Goal: Download file/media

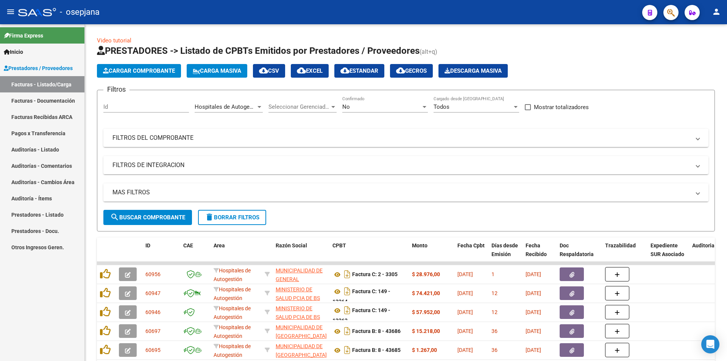
scroll to position [5, 0]
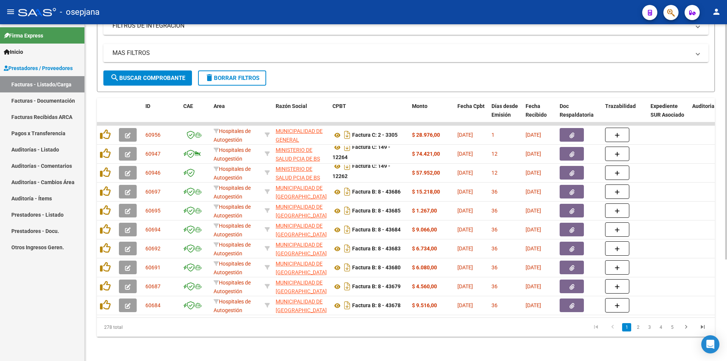
click at [647, 325] on link "3" at bounding box center [649, 327] width 9 height 8
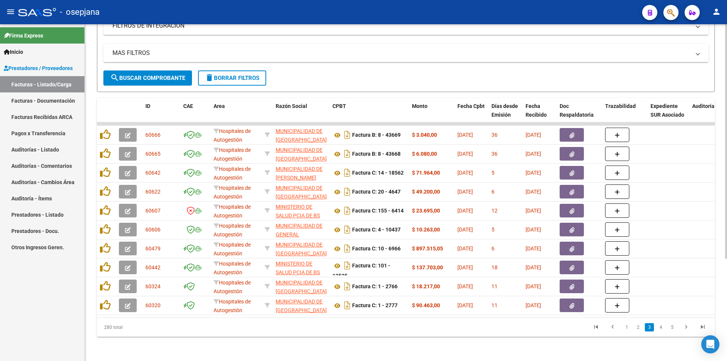
scroll to position [0, 0]
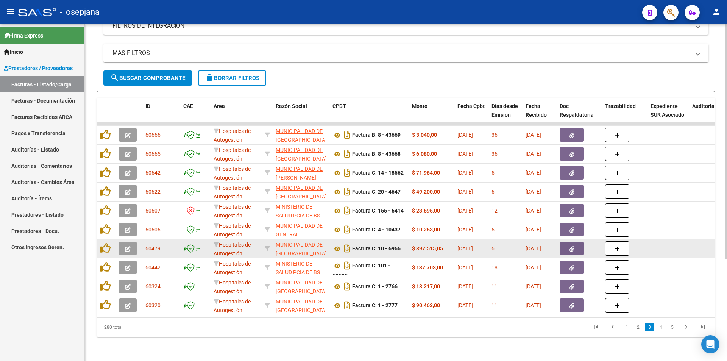
click at [565, 244] on button "button" at bounding box center [572, 249] width 24 height 14
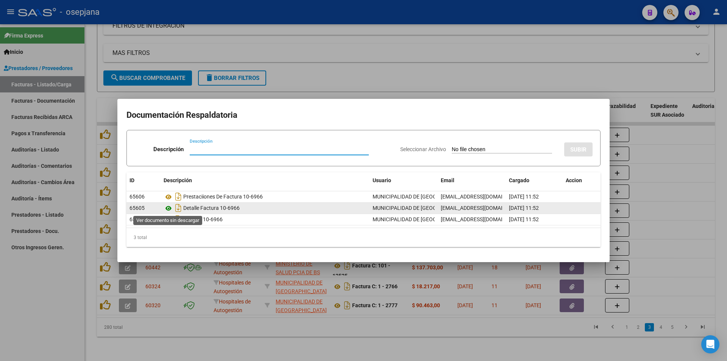
click at [168, 209] on icon at bounding box center [169, 208] width 10 height 9
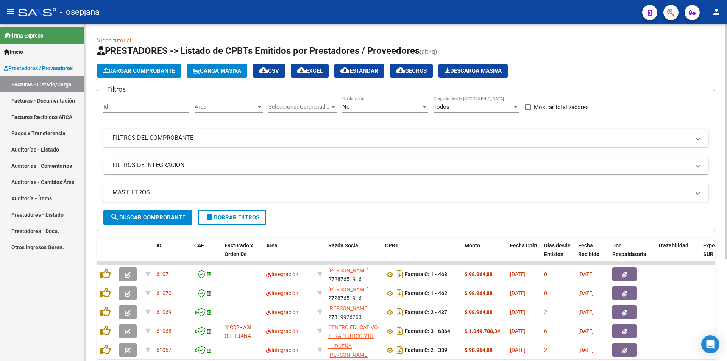
click at [253, 111] on div "Area Area" at bounding box center [229, 104] width 68 height 16
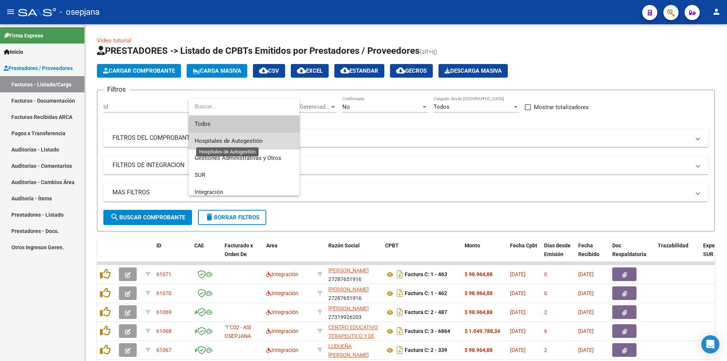
click at [255, 139] on span "Hospitales de Autogestión" at bounding box center [229, 141] width 68 height 7
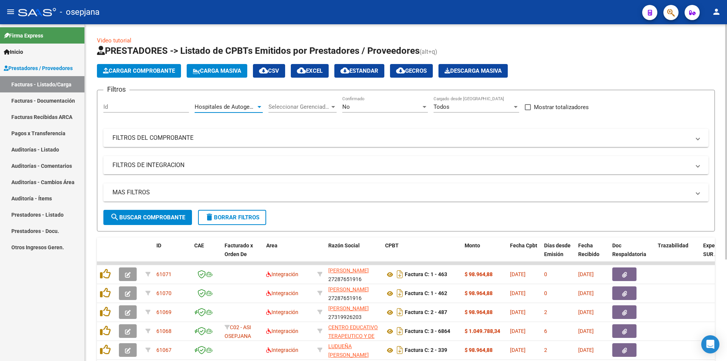
click at [173, 221] on button "search Buscar Comprobante" at bounding box center [147, 217] width 89 height 15
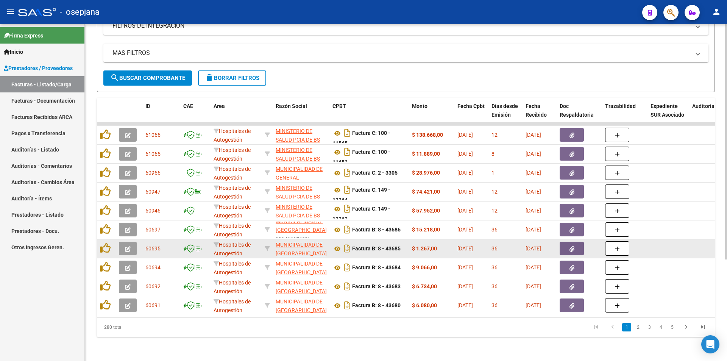
scroll to position [10, 0]
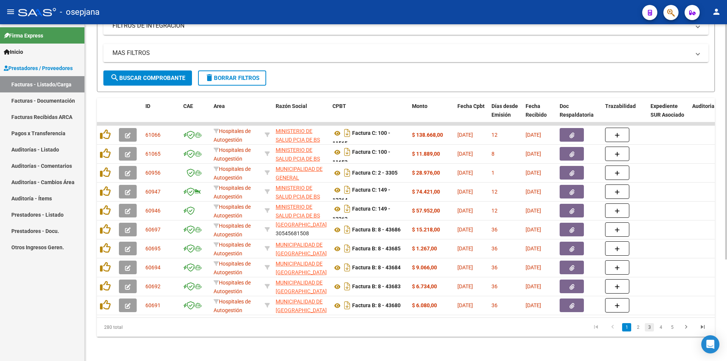
click at [648, 328] on link "3" at bounding box center [649, 327] width 9 height 8
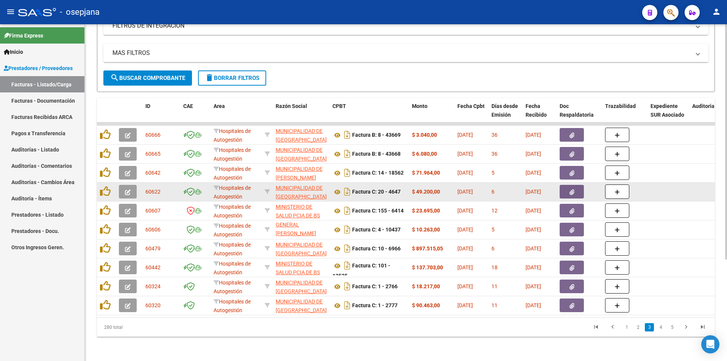
click at [568, 189] on button "button" at bounding box center [572, 192] width 24 height 14
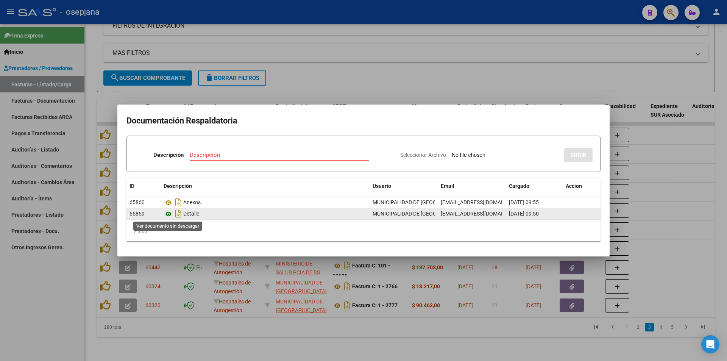
click at [168, 212] on icon at bounding box center [169, 214] width 10 height 9
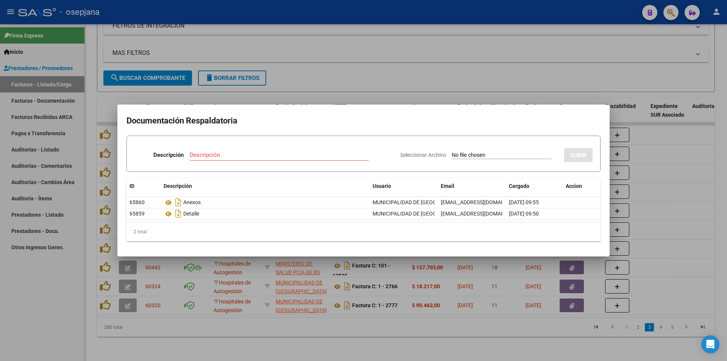
click at [460, 42] on div at bounding box center [363, 180] width 727 height 361
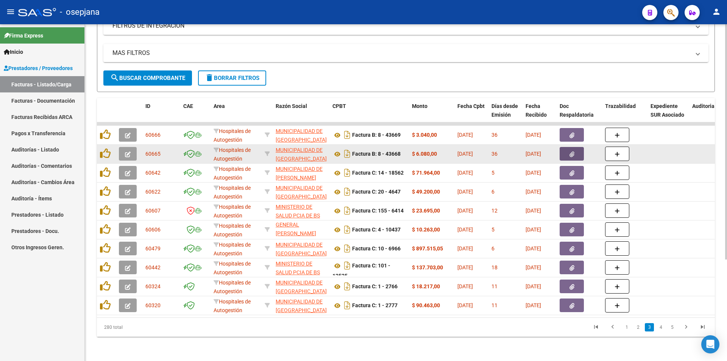
click at [572, 152] on span "button" at bounding box center [572, 153] width 5 height 7
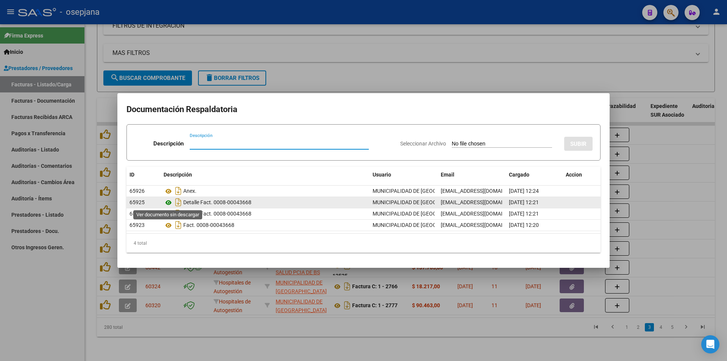
click at [168, 203] on icon at bounding box center [169, 202] width 10 height 9
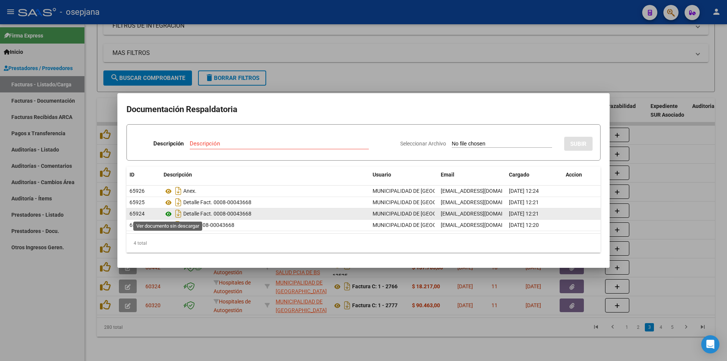
click at [167, 216] on icon at bounding box center [169, 214] width 10 height 9
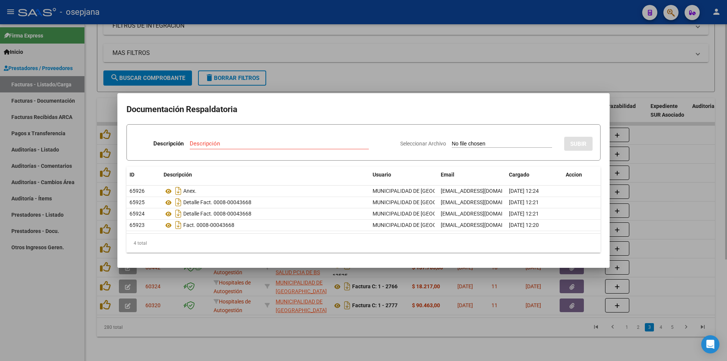
drag, startPoint x: 358, startPoint y: 42, endPoint x: 362, endPoint y: 48, distance: 6.3
click at [360, 44] on div at bounding box center [363, 180] width 727 height 361
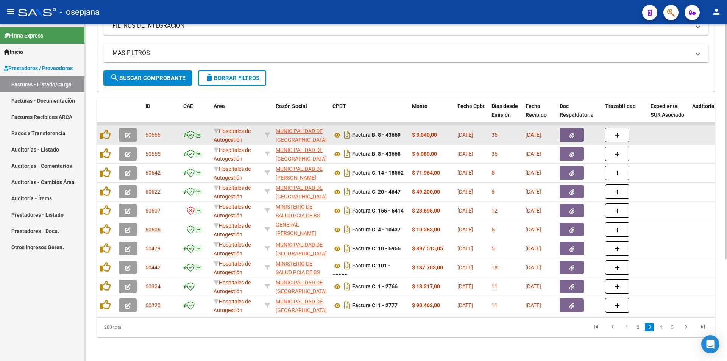
click at [568, 128] on button "button" at bounding box center [572, 135] width 24 height 14
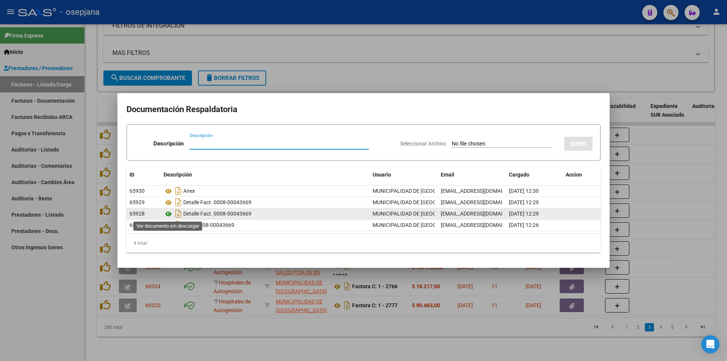
click at [167, 214] on icon at bounding box center [169, 214] width 10 height 9
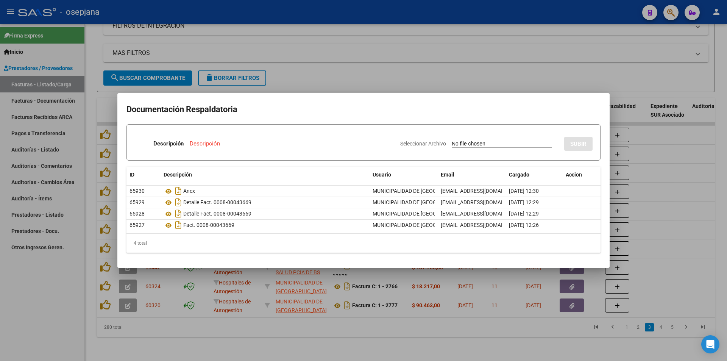
click at [385, 70] on div at bounding box center [363, 180] width 727 height 361
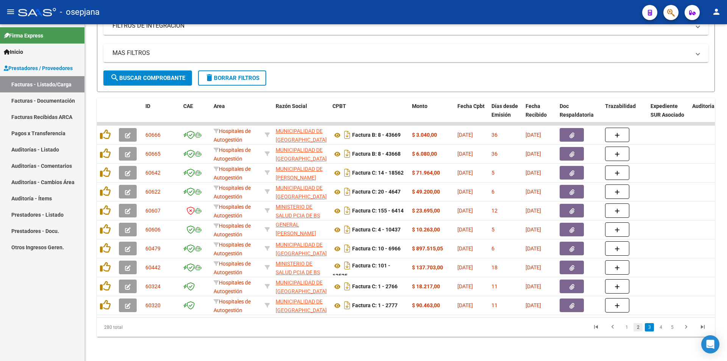
click at [641, 328] on link "2" at bounding box center [638, 327] width 9 height 8
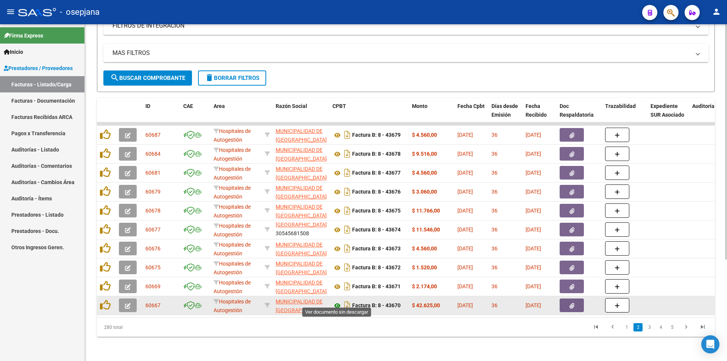
click at [337, 301] on icon at bounding box center [338, 305] width 10 height 9
click at [572, 303] on icon "button" at bounding box center [572, 306] width 5 height 6
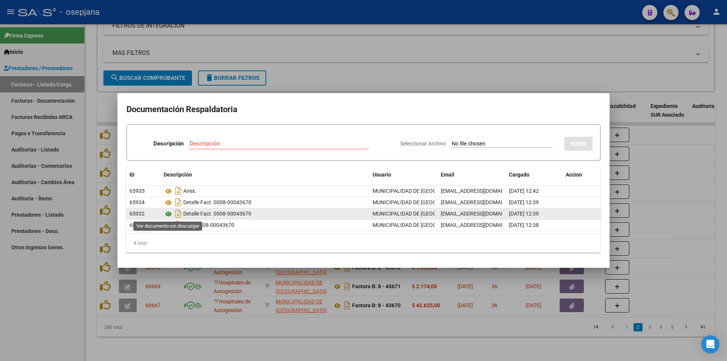
click at [167, 214] on icon at bounding box center [169, 214] width 10 height 9
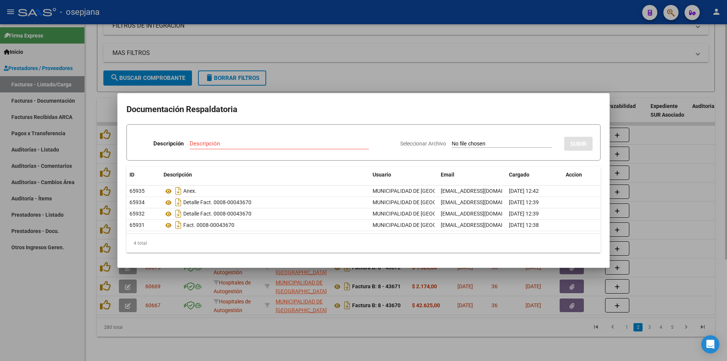
click at [328, 75] on div at bounding box center [363, 180] width 727 height 361
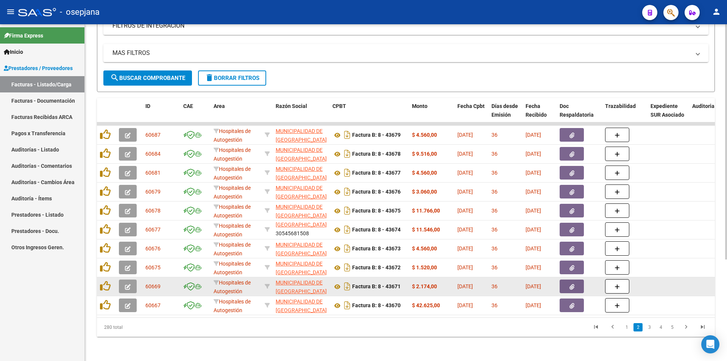
click at [571, 284] on icon "button" at bounding box center [572, 287] width 5 height 6
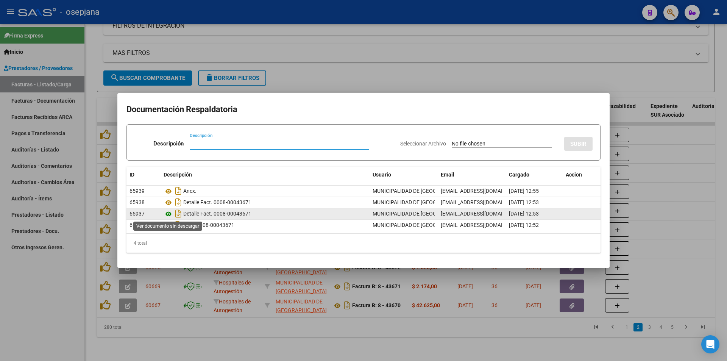
click at [166, 215] on icon at bounding box center [169, 214] width 10 height 9
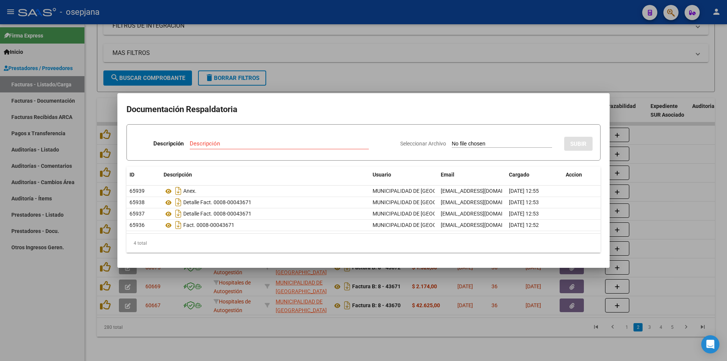
click at [385, 69] on div at bounding box center [363, 180] width 727 height 361
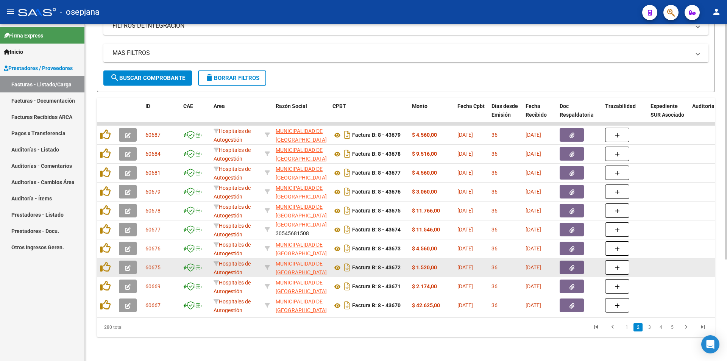
click at [589, 266] on div at bounding box center [579, 268] width 39 height 14
click at [568, 266] on button "button" at bounding box center [572, 268] width 24 height 14
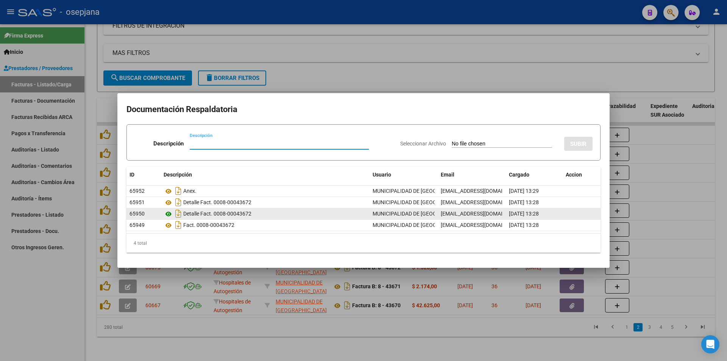
click at [164, 214] on datatable-body-cell "Detalle Fact. 0008-00043672" at bounding box center [265, 213] width 209 height 11
click at [166, 214] on icon at bounding box center [169, 214] width 10 height 9
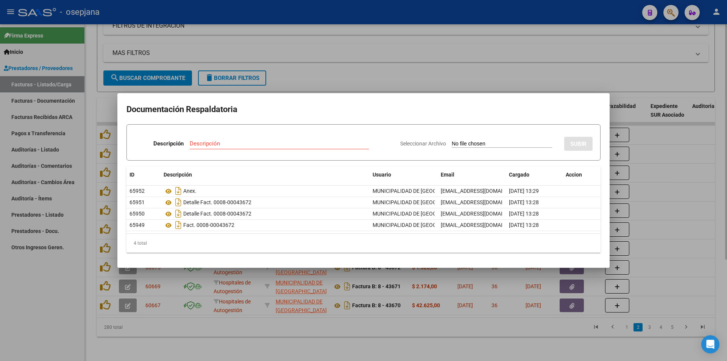
click at [351, 69] on div at bounding box center [363, 180] width 727 height 361
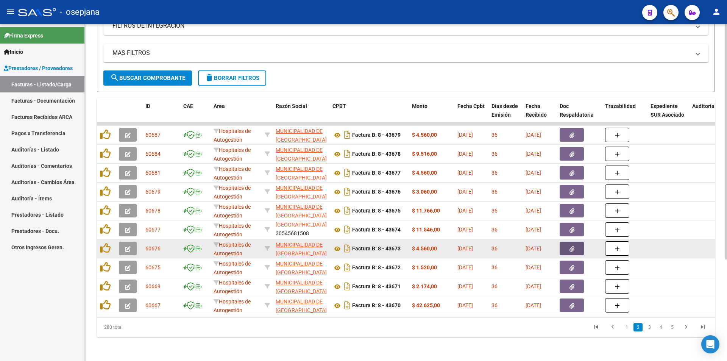
click at [571, 246] on icon "button" at bounding box center [572, 249] width 5 height 6
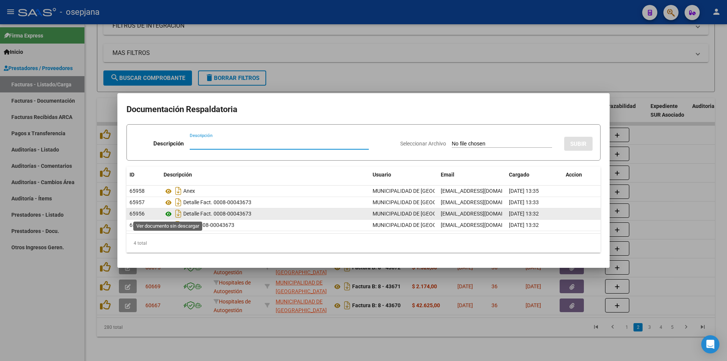
click at [167, 215] on icon at bounding box center [169, 214] width 10 height 9
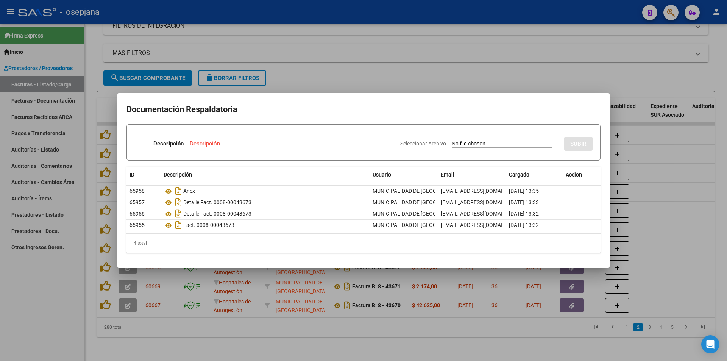
click at [400, 68] on div at bounding box center [363, 180] width 727 height 361
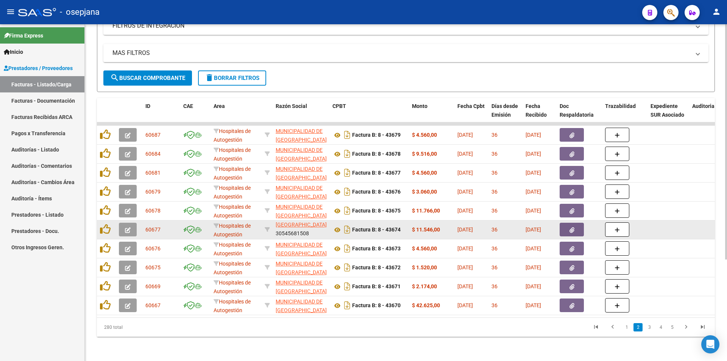
click at [563, 223] on button "button" at bounding box center [572, 230] width 24 height 14
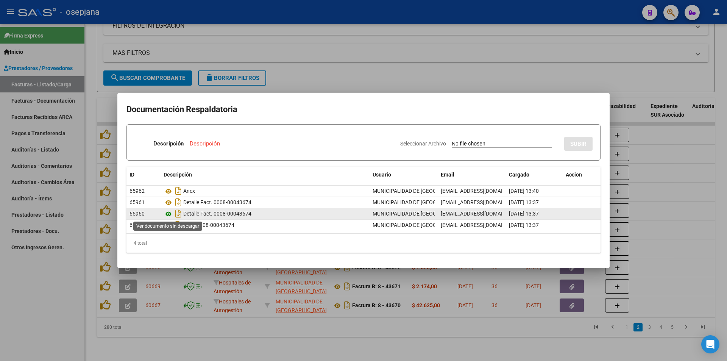
click at [169, 214] on icon at bounding box center [169, 214] width 10 height 9
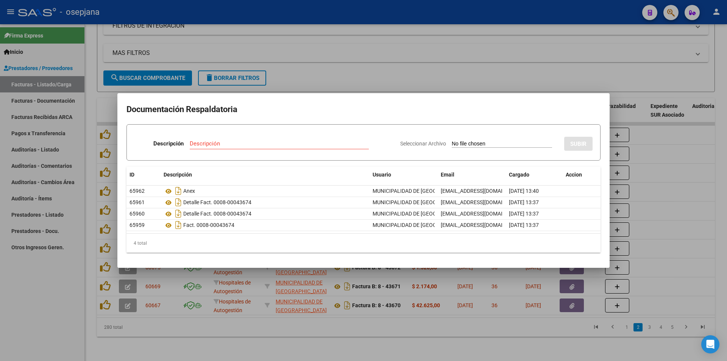
click at [659, 164] on div at bounding box center [363, 180] width 727 height 361
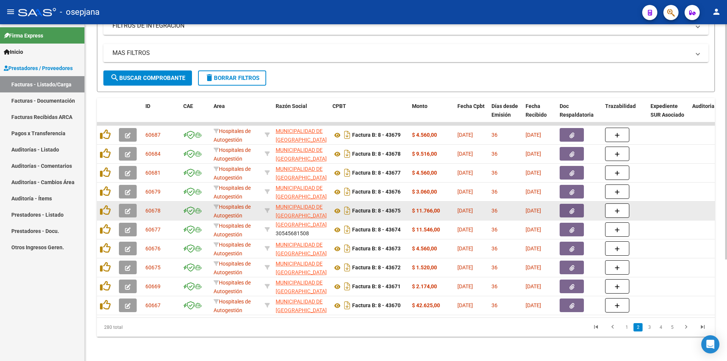
click at [575, 206] on button "button" at bounding box center [572, 211] width 24 height 14
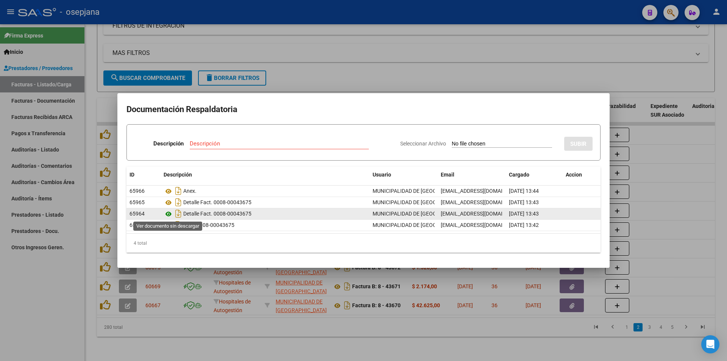
click at [169, 215] on icon at bounding box center [169, 214] width 10 height 9
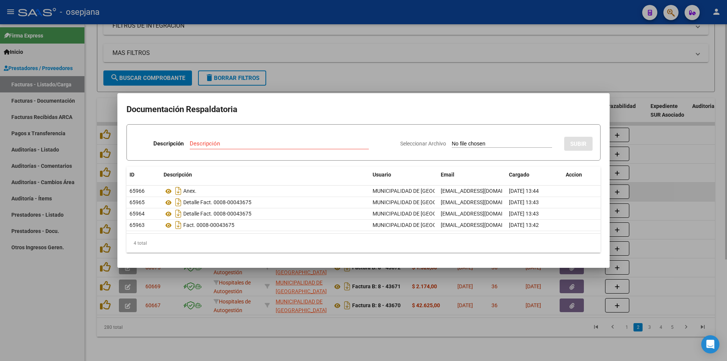
click at [715, 191] on div at bounding box center [363, 180] width 727 height 361
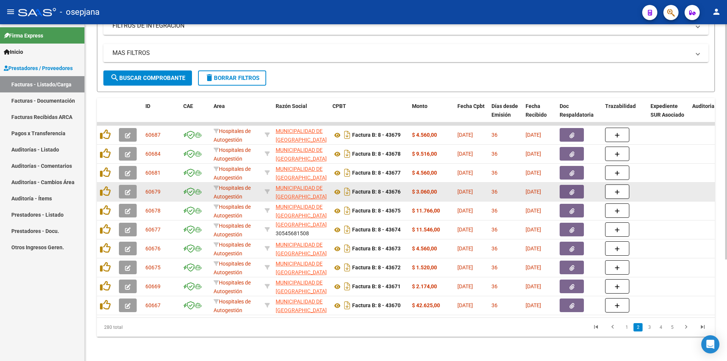
click at [563, 185] on button "button" at bounding box center [572, 192] width 24 height 14
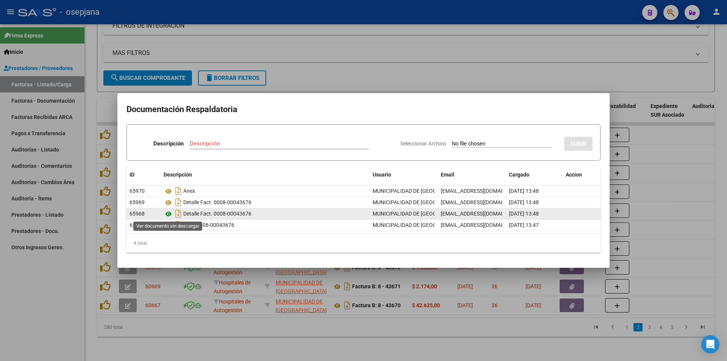
click at [168, 212] on icon at bounding box center [169, 214] width 10 height 9
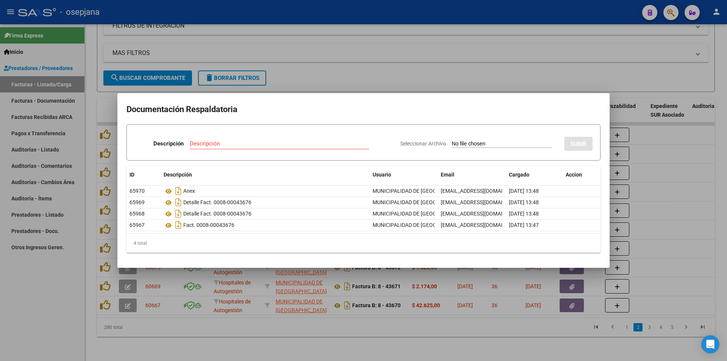
click at [683, 161] on div at bounding box center [363, 180] width 727 height 361
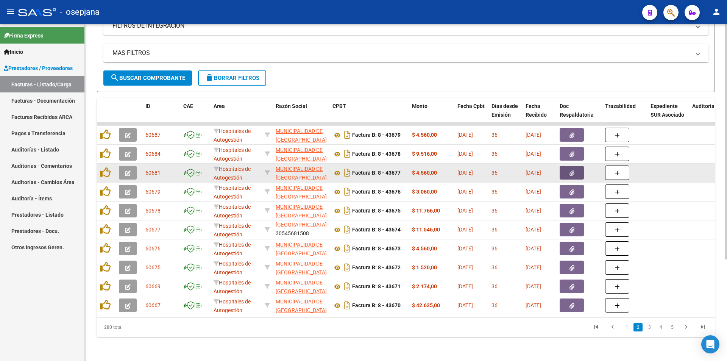
click at [577, 169] on button "button" at bounding box center [572, 173] width 24 height 14
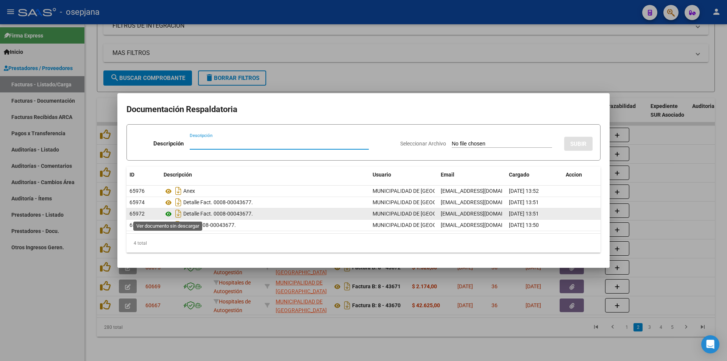
click at [167, 213] on icon at bounding box center [169, 214] width 10 height 9
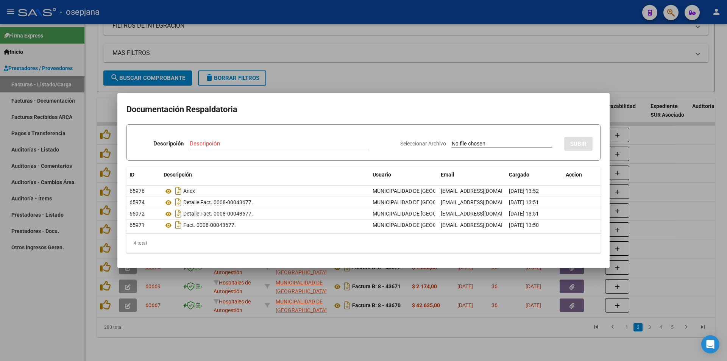
click at [416, 66] on div at bounding box center [363, 180] width 727 height 361
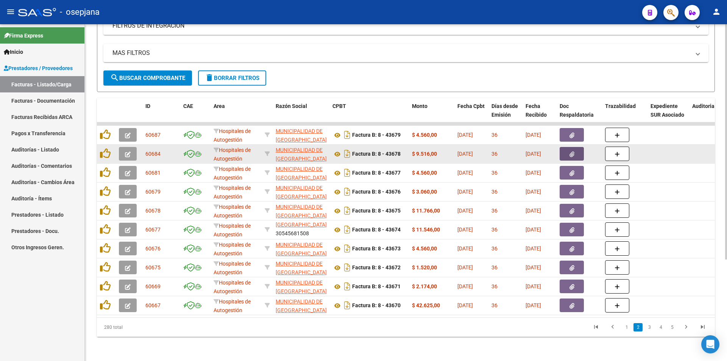
click at [568, 150] on button "button" at bounding box center [572, 154] width 24 height 14
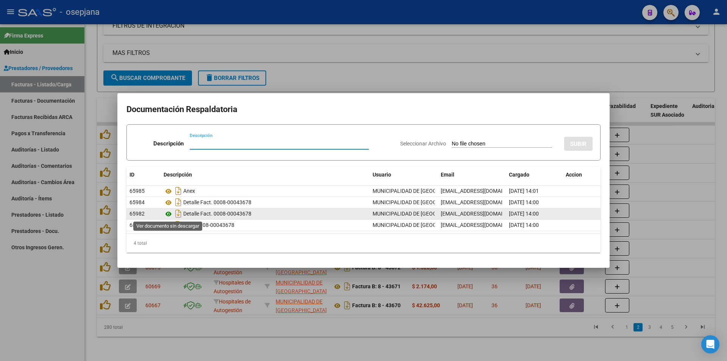
click at [168, 216] on icon at bounding box center [169, 214] width 10 height 9
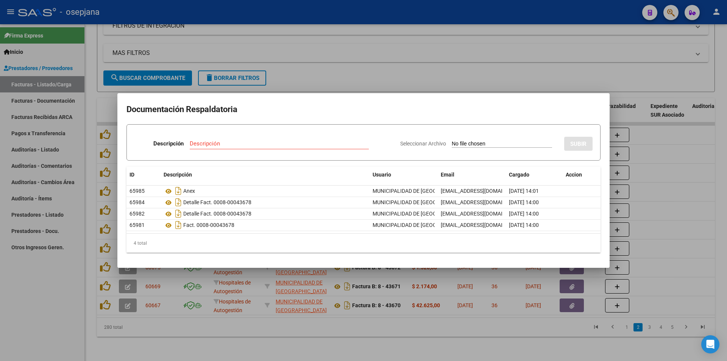
click at [467, 73] on div at bounding box center [363, 180] width 727 height 361
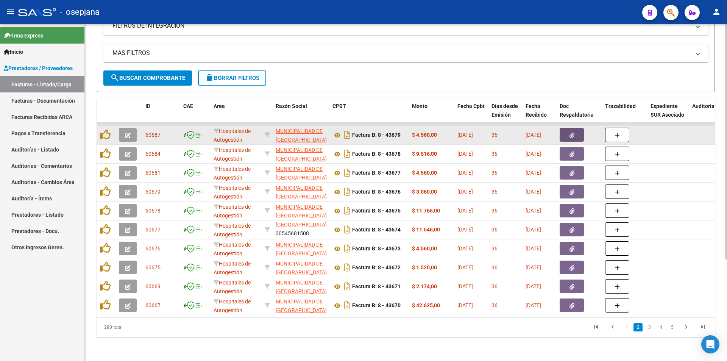
click at [564, 128] on button "button" at bounding box center [572, 135] width 24 height 14
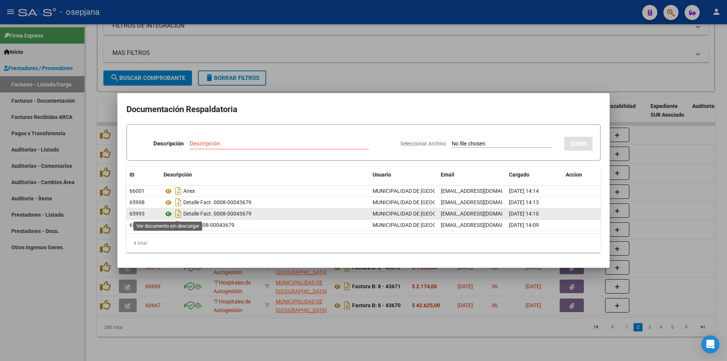
click at [165, 214] on icon at bounding box center [169, 214] width 10 height 9
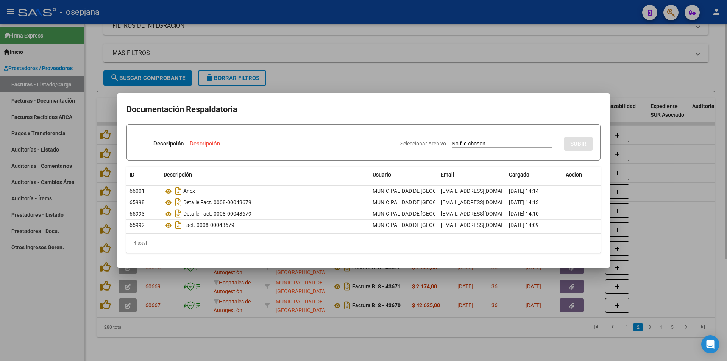
drag, startPoint x: 592, startPoint y: 312, endPoint x: 651, endPoint y: 339, distance: 64.8
click at [594, 313] on div at bounding box center [363, 180] width 727 height 361
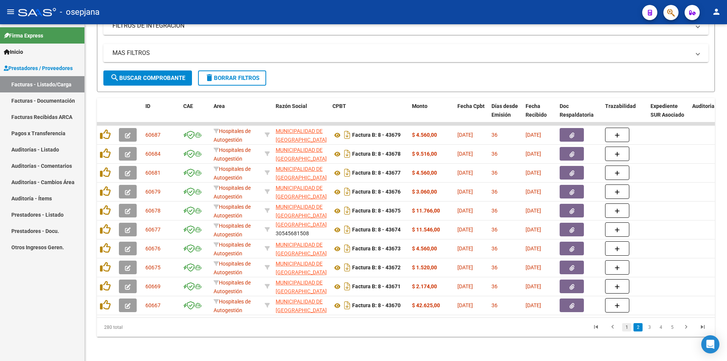
click at [626, 328] on link "1" at bounding box center [626, 327] width 9 height 8
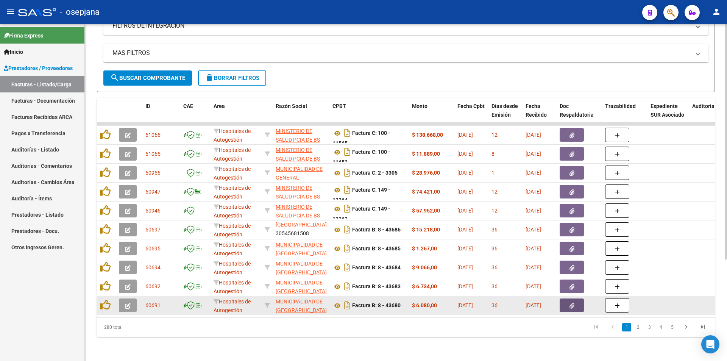
click at [571, 303] on icon "button" at bounding box center [572, 306] width 5 height 6
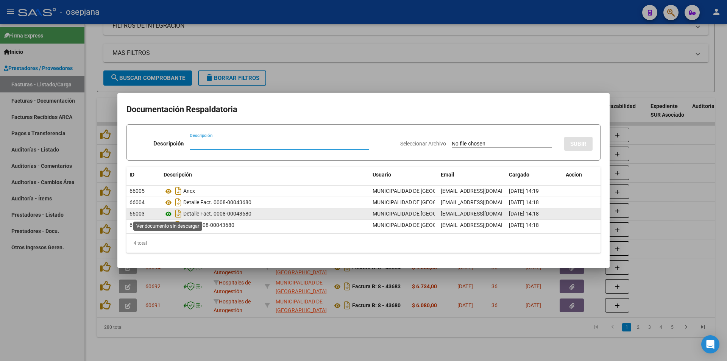
click at [164, 214] on icon at bounding box center [169, 214] width 10 height 9
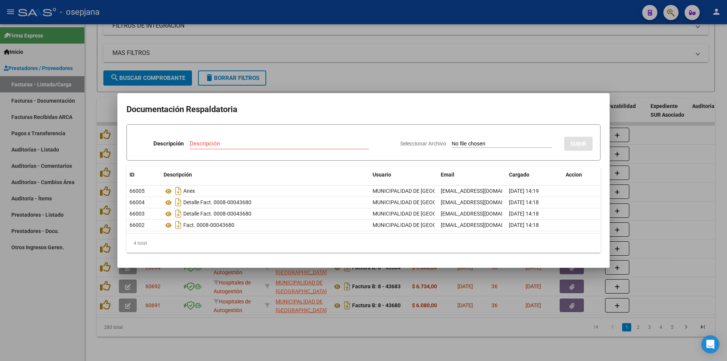
click at [318, 64] on div at bounding box center [363, 180] width 727 height 361
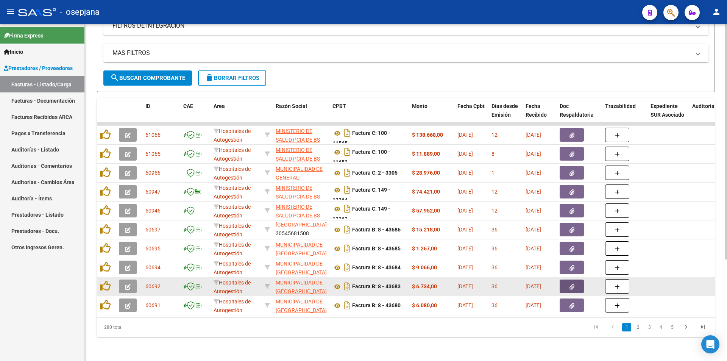
click at [568, 280] on button "button" at bounding box center [572, 287] width 24 height 14
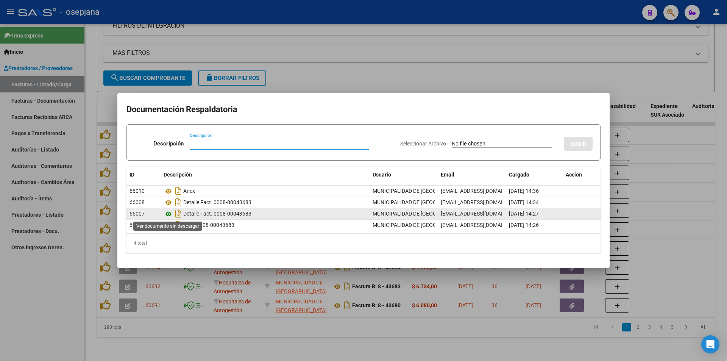
click at [166, 215] on icon at bounding box center [169, 214] width 10 height 9
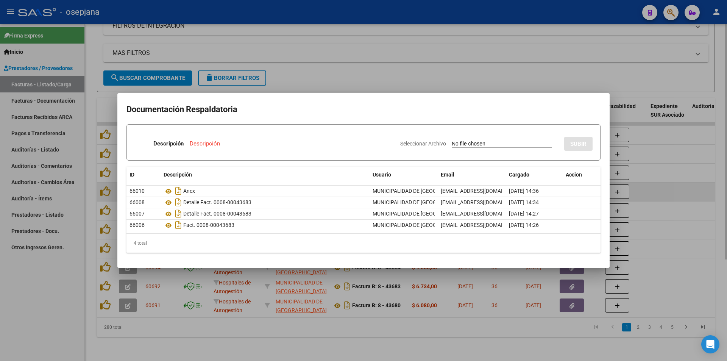
click at [663, 193] on div at bounding box center [363, 180] width 727 height 361
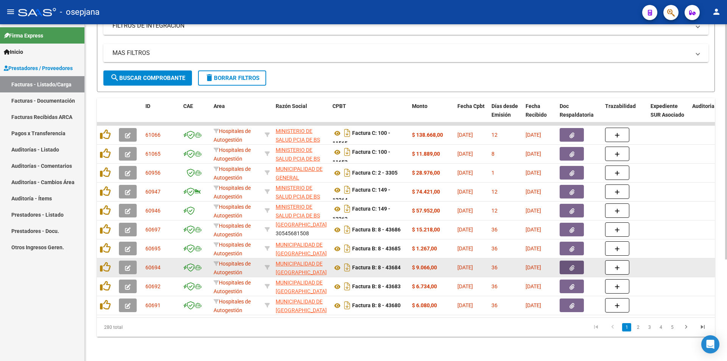
click at [563, 264] on button "button" at bounding box center [572, 268] width 24 height 14
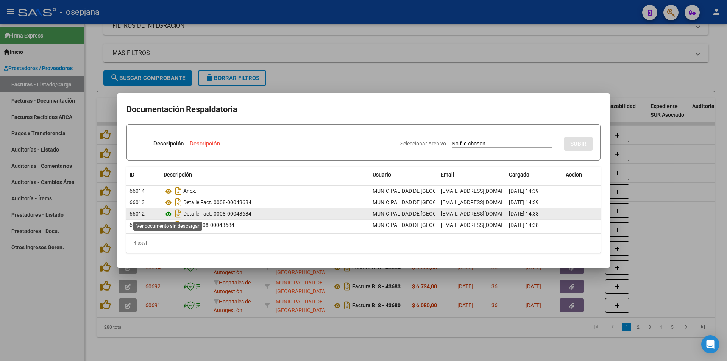
click at [169, 213] on icon at bounding box center [169, 214] width 10 height 9
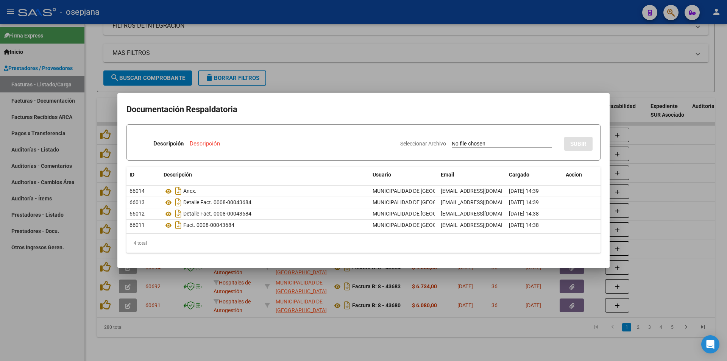
click at [293, 79] on div at bounding box center [363, 180] width 727 height 361
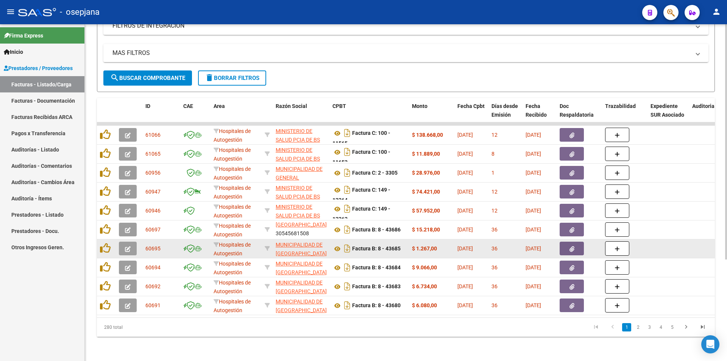
click at [572, 246] on span "button" at bounding box center [572, 248] width 5 height 7
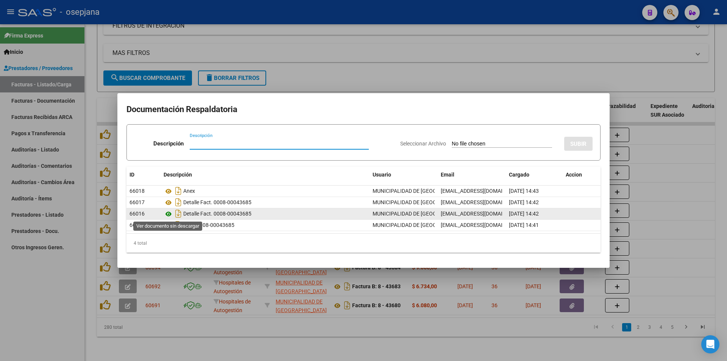
click at [167, 216] on icon at bounding box center [169, 214] width 10 height 9
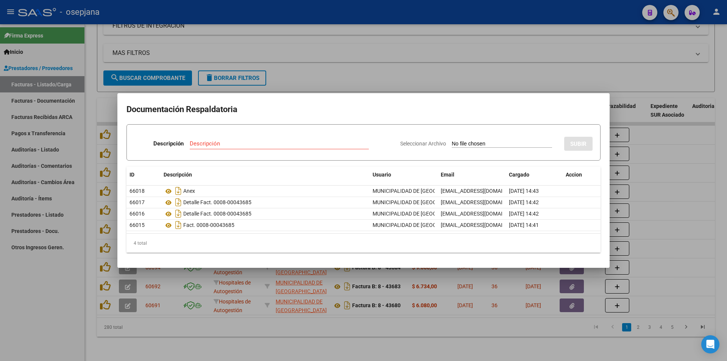
click at [377, 76] on div at bounding box center [363, 180] width 727 height 361
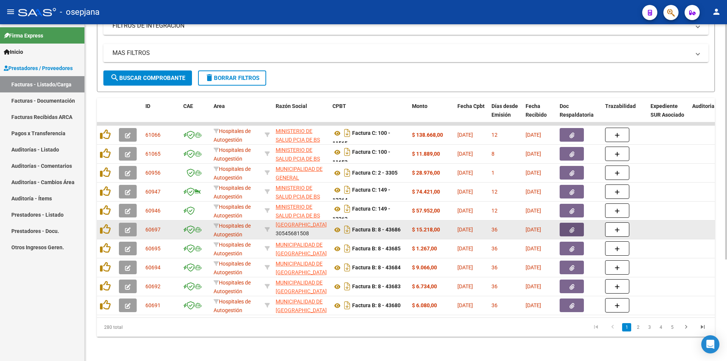
click at [570, 227] on icon "button" at bounding box center [572, 230] width 5 height 6
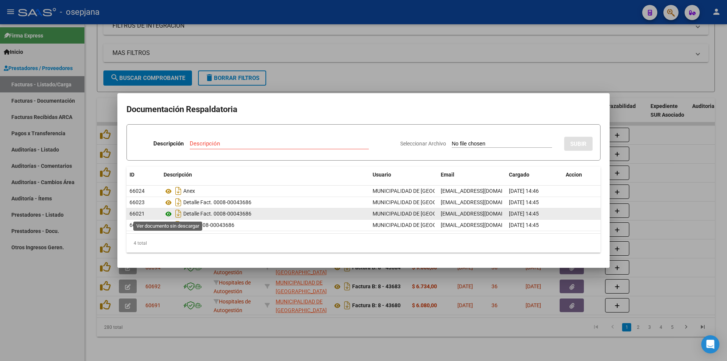
click at [168, 211] on icon at bounding box center [169, 214] width 10 height 9
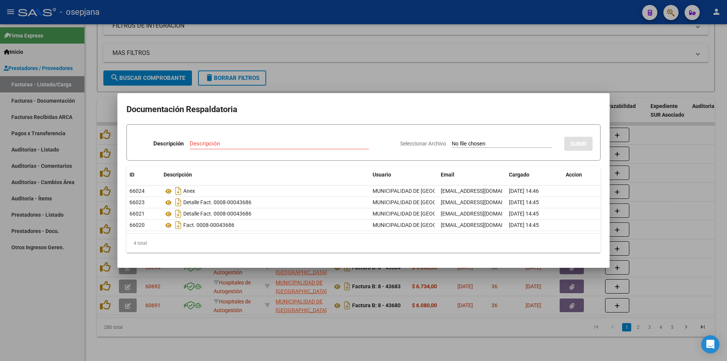
click at [317, 66] on div at bounding box center [363, 180] width 727 height 361
